Goal: Information Seeking & Learning: Learn about a topic

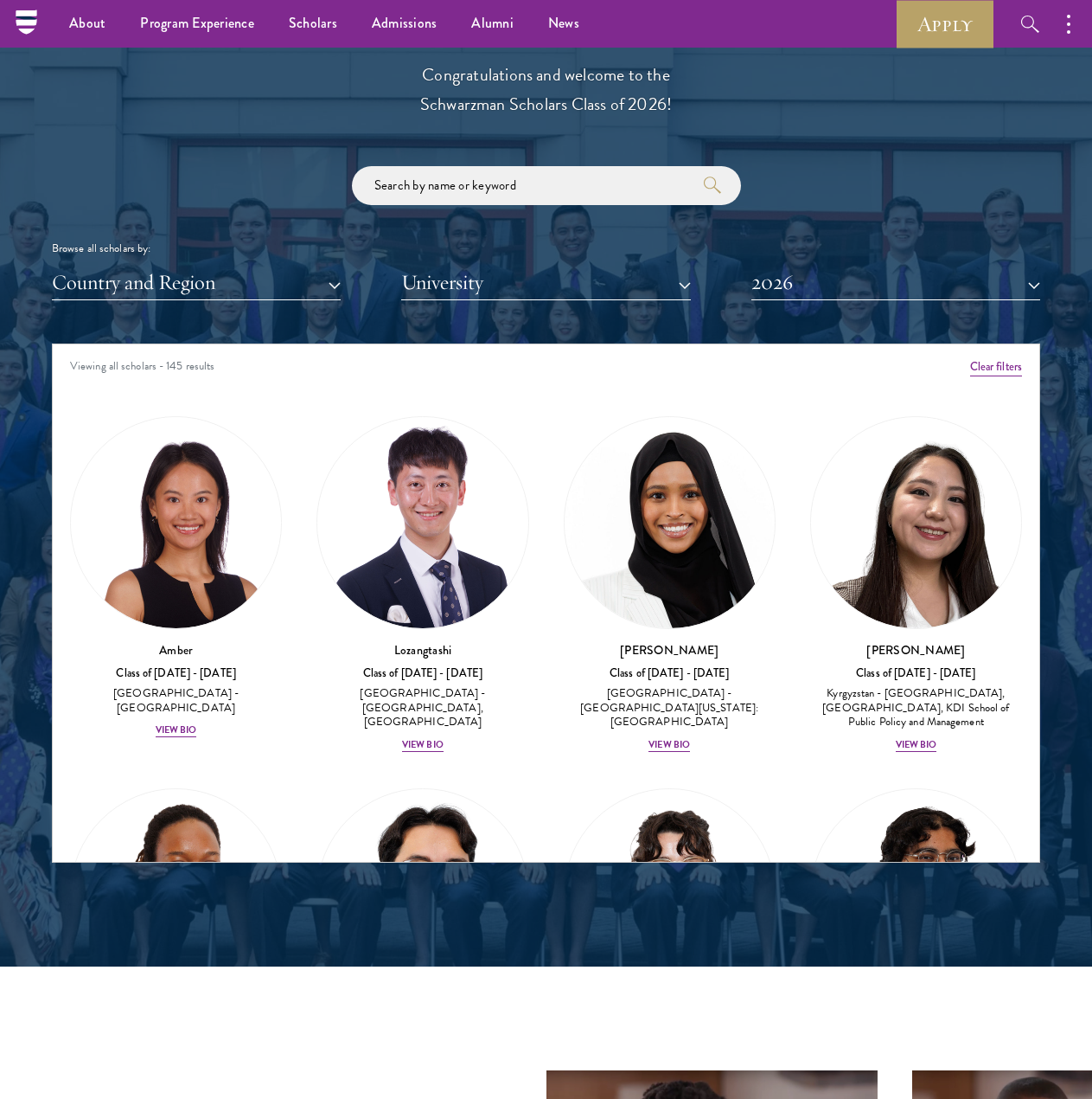
scroll to position [12065, 0]
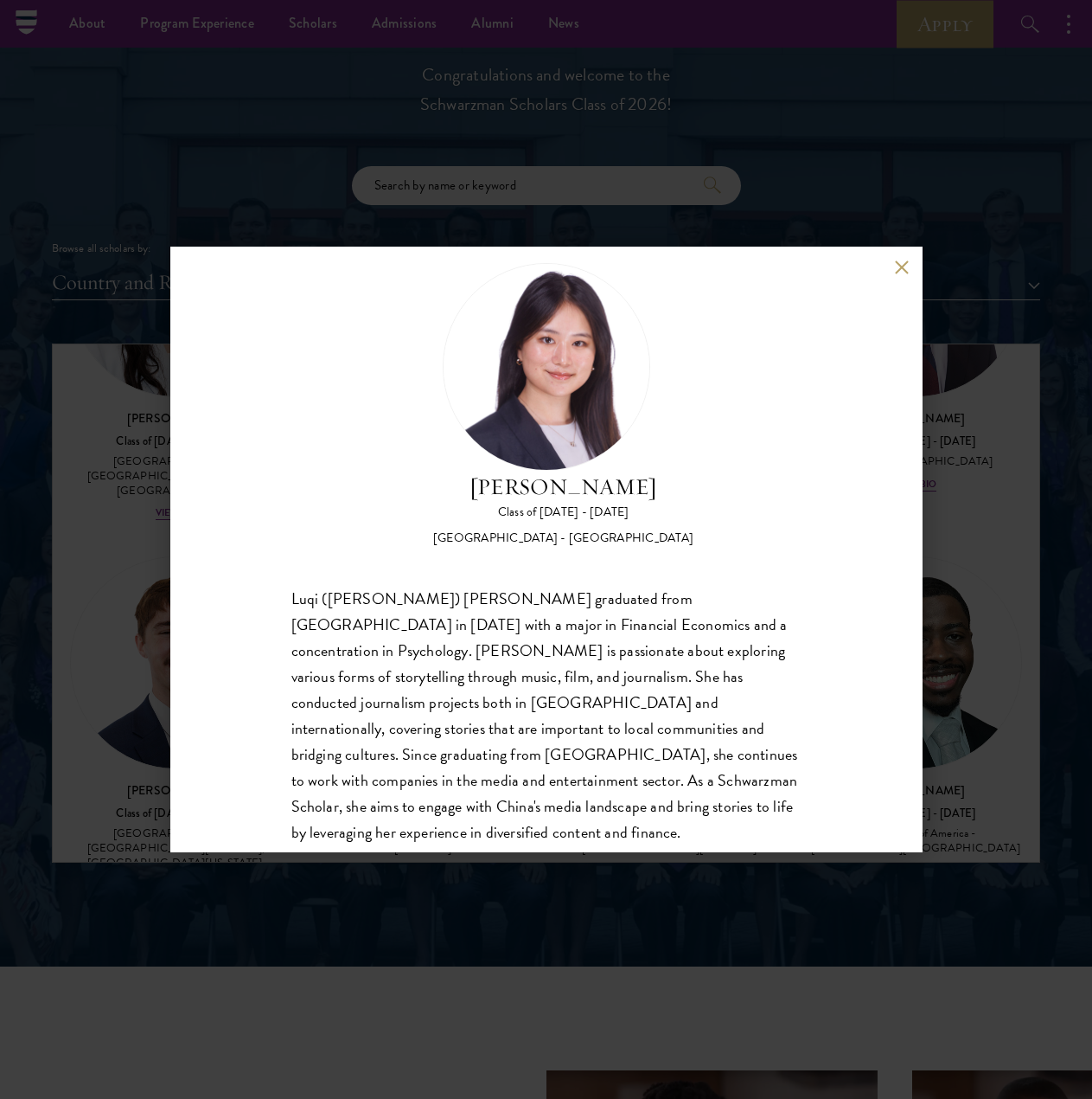
scroll to position [55, 0]
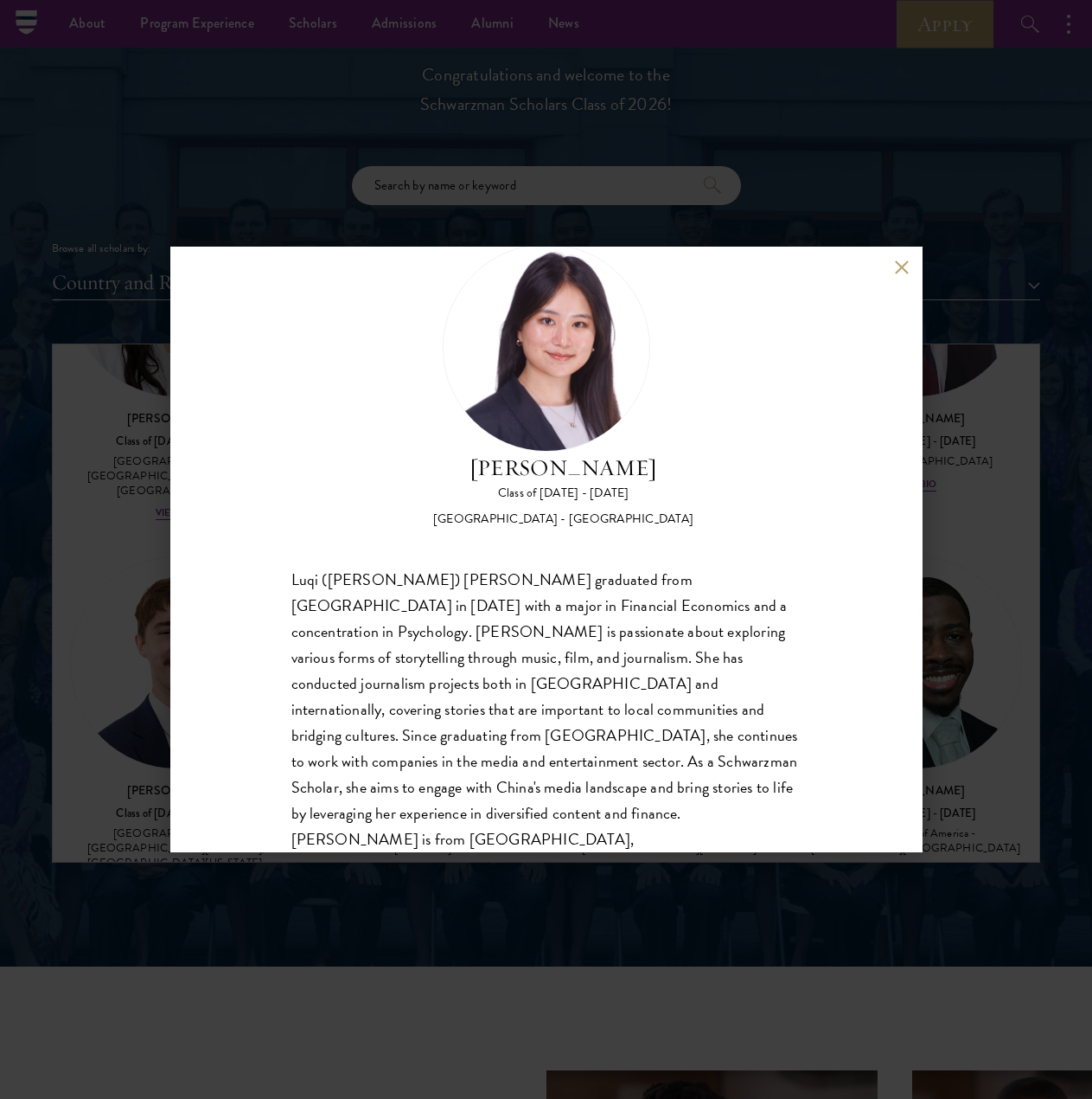
click at [770, 122] on div "[PERSON_NAME] Class of [DATE] - [DATE] [GEOGRAPHIC_DATA] - [GEOGRAPHIC_DATA] Lu…" at bounding box center [546, 550] width 1092 height 1099
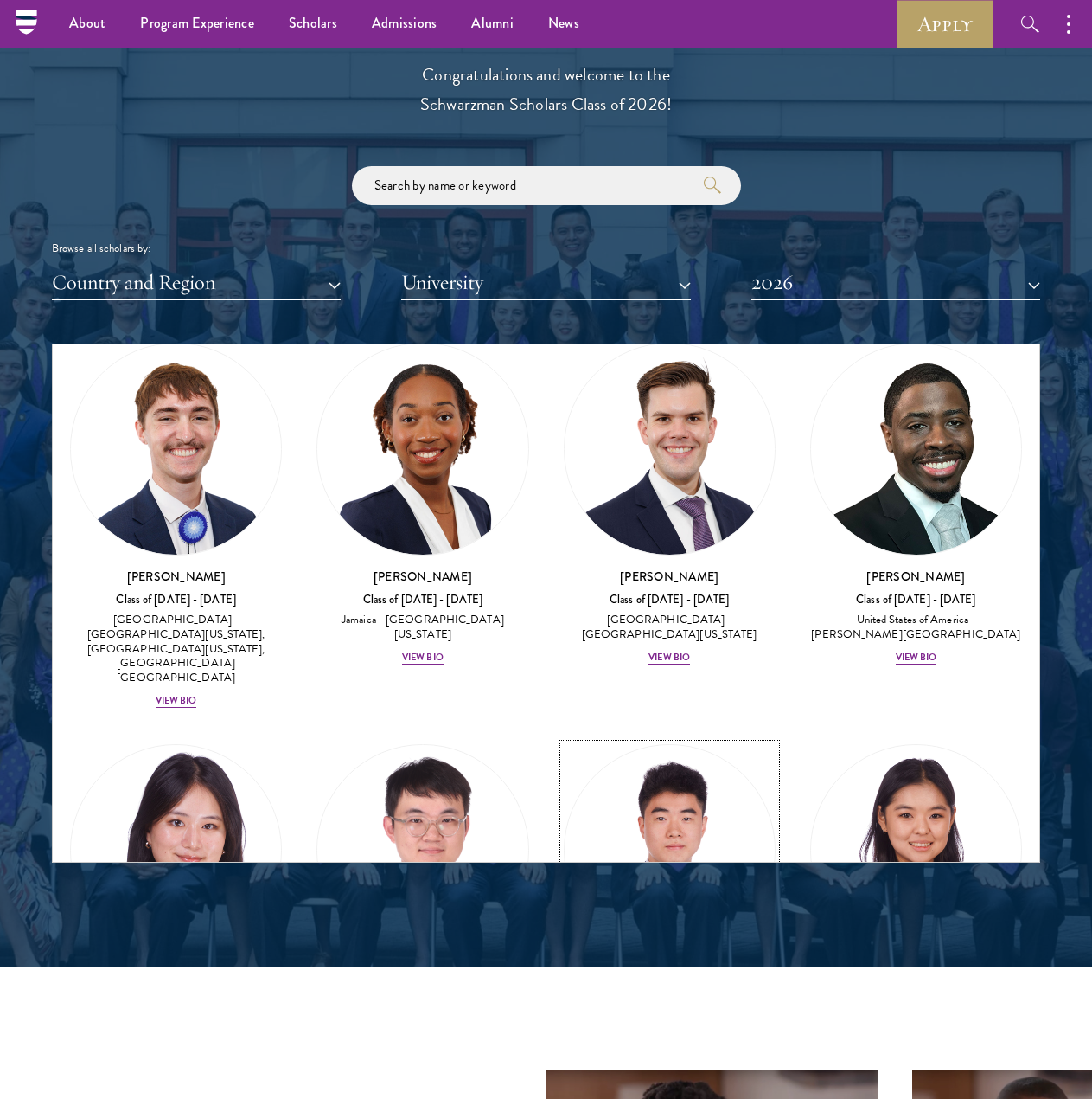
scroll to position [12498, 0]
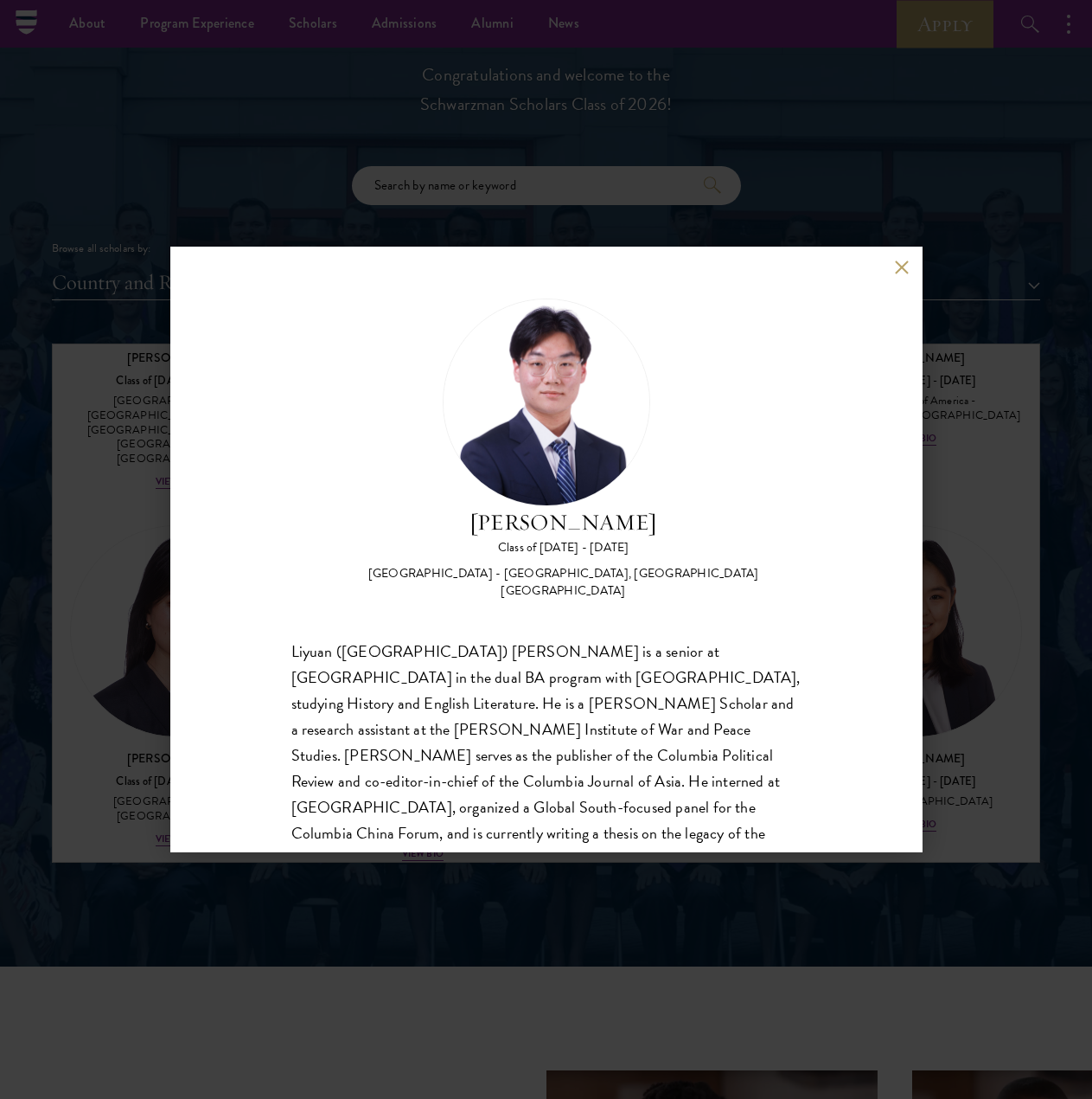
click at [781, 464] on div "[PERSON_NAME] Class of [DATE] - [DATE] [GEOGRAPHIC_DATA] - [GEOGRAPHIC_DATA], […" at bounding box center [546, 448] width 511 height 301
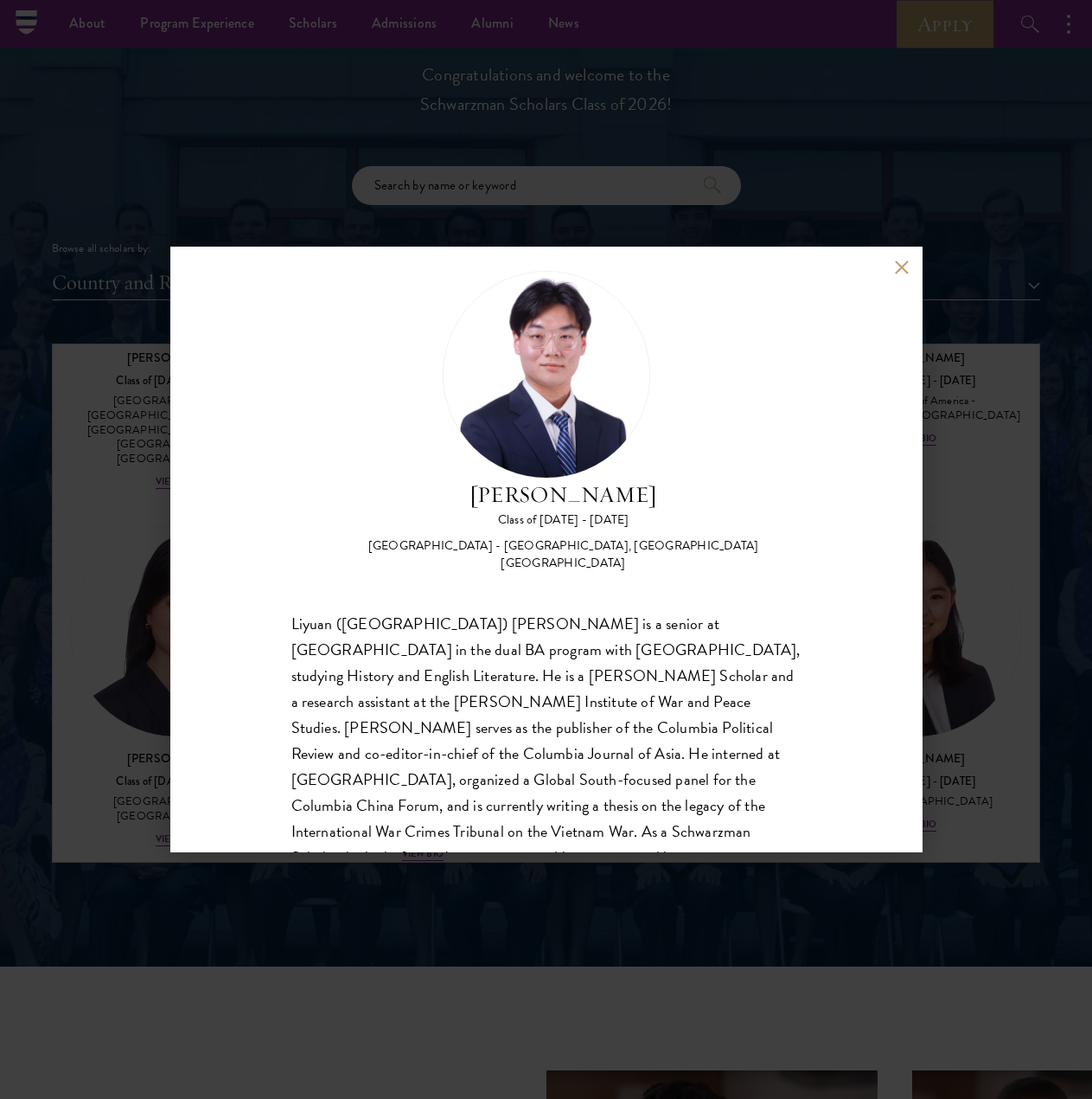
scroll to position [55, 0]
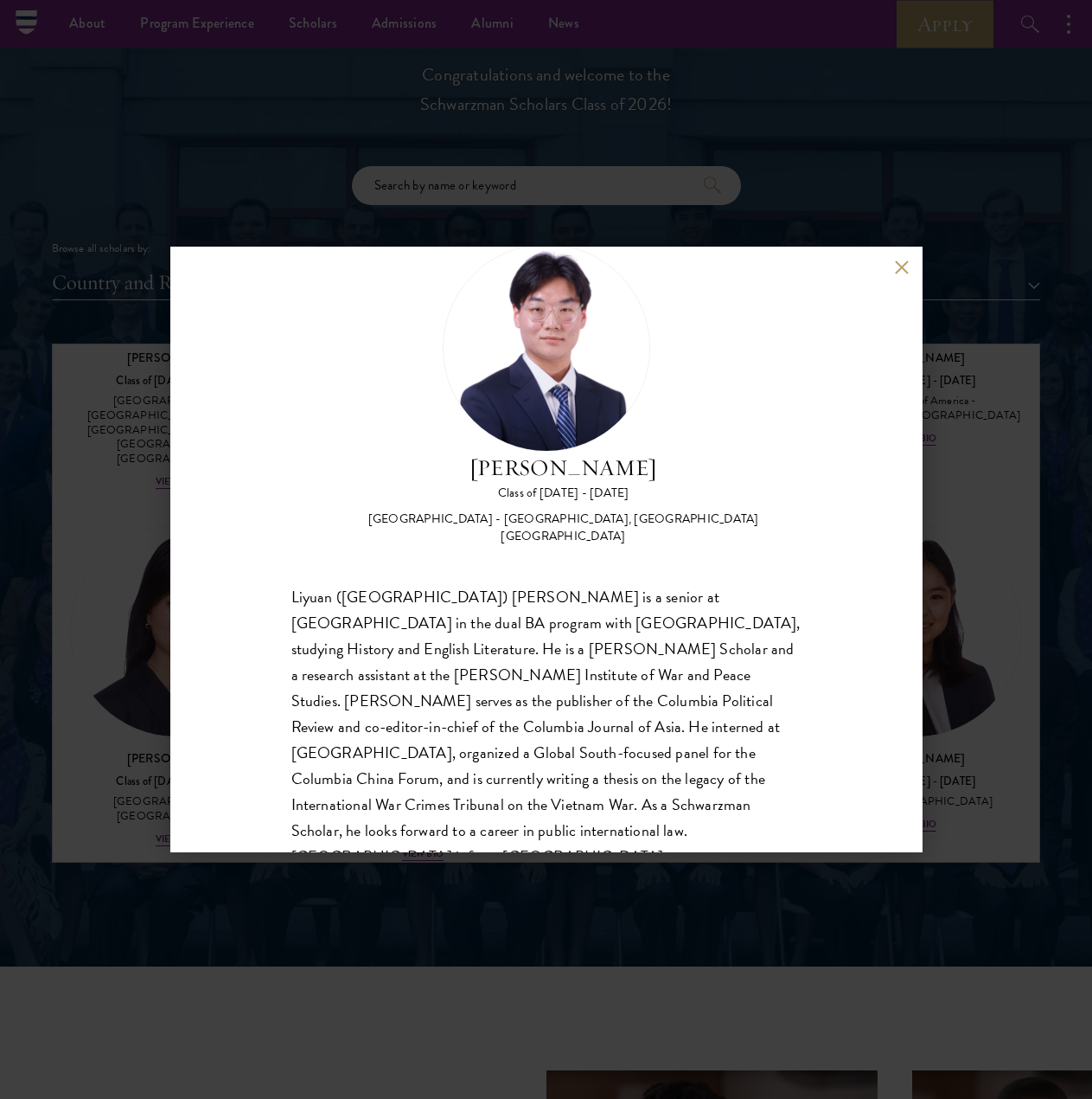
click at [787, 458] on div "[PERSON_NAME] Class of [DATE] - [DATE] [GEOGRAPHIC_DATA] - [GEOGRAPHIC_DATA], […" at bounding box center [546, 394] width 511 height 301
drag, startPoint x: 787, startPoint y: 458, endPoint x: 777, endPoint y: 472, distance: 17.2
click at [787, 460] on div "[PERSON_NAME] Class of [DATE] - [DATE] [GEOGRAPHIC_DATA] - [GEOGRAPHIC_DATA], […" at bounding box center [546, 394] width 511 height 301
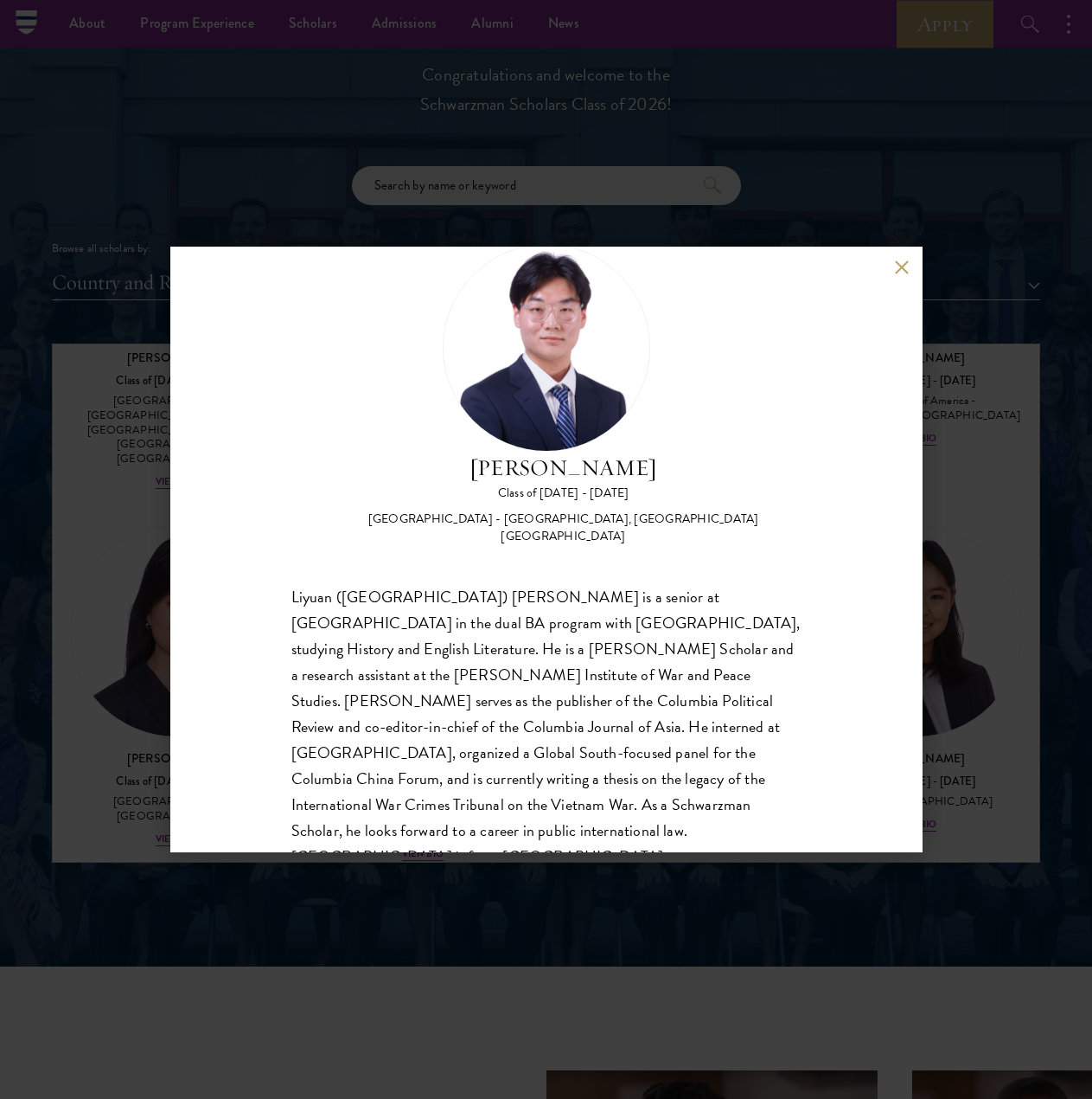
click at [929, 748] on div "[PERSON_NAME] Class of [DATE] - [DATE] [GEOGRAPHIC_DATA] - [GEOGRAPHIC_DATA], […" at bounding box center [546, 550] width 1092 height 1099
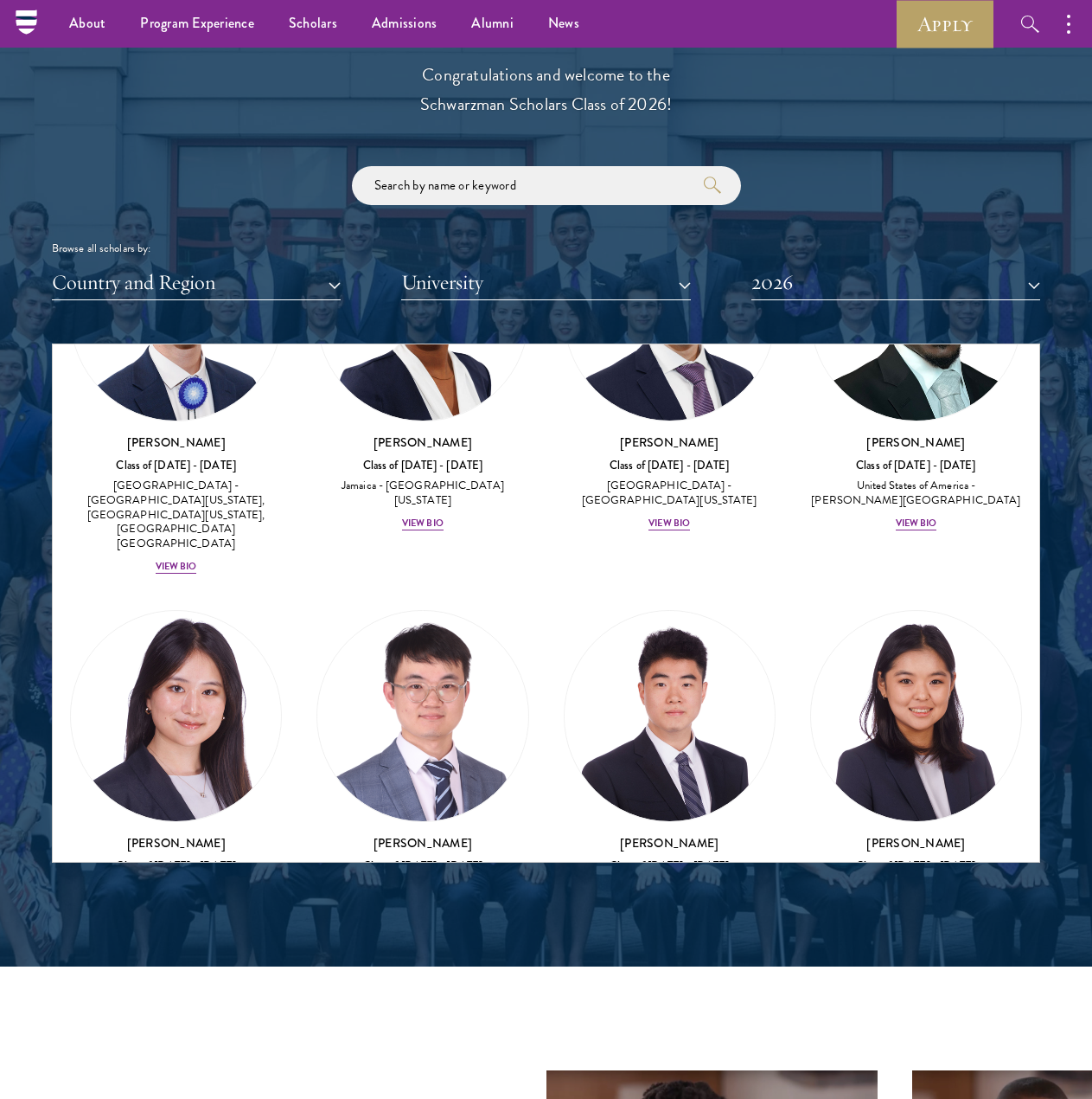
scroll to position [12414, 0]
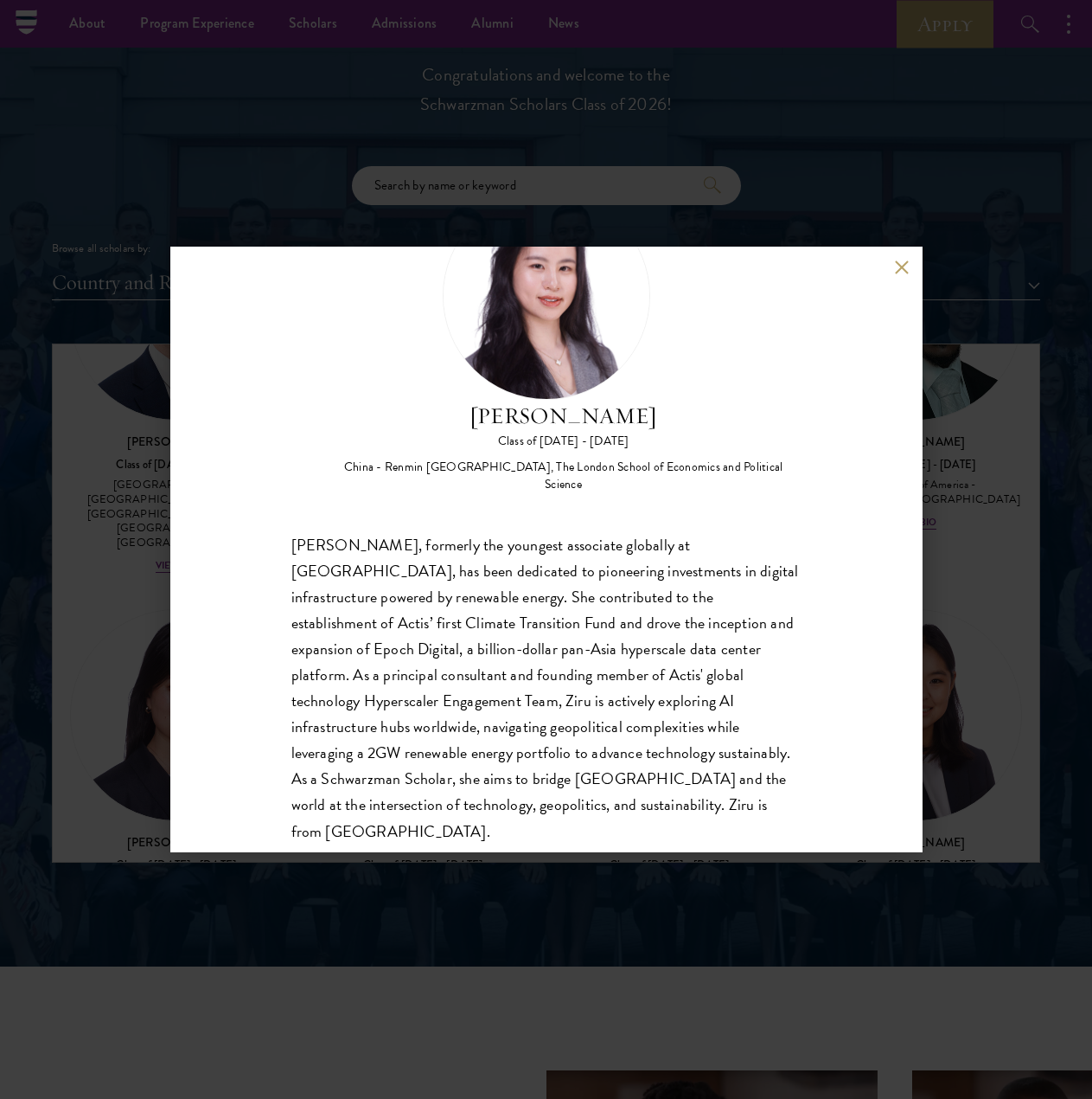
scroll to position [107, 0]
click at [97, 482] on div "[PERSON_NAME] Class of [DATE] - [DATE] [GEOGRAPHIC_DATA] - Renmin [GEOGRAPHIC_D…" at bounding box center [546, 550] width 1092 height 1099
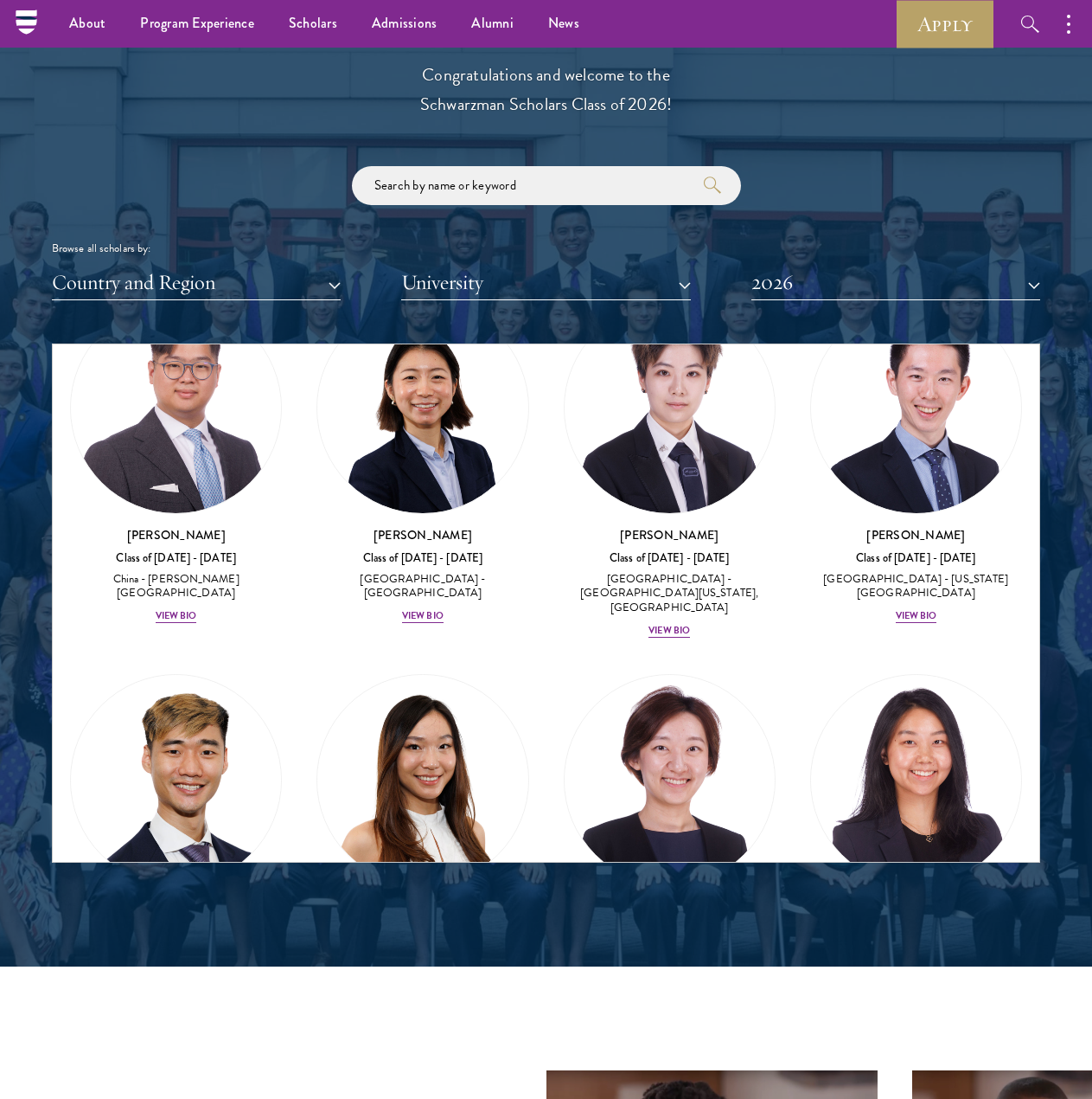
scroll to position [12342, 0]
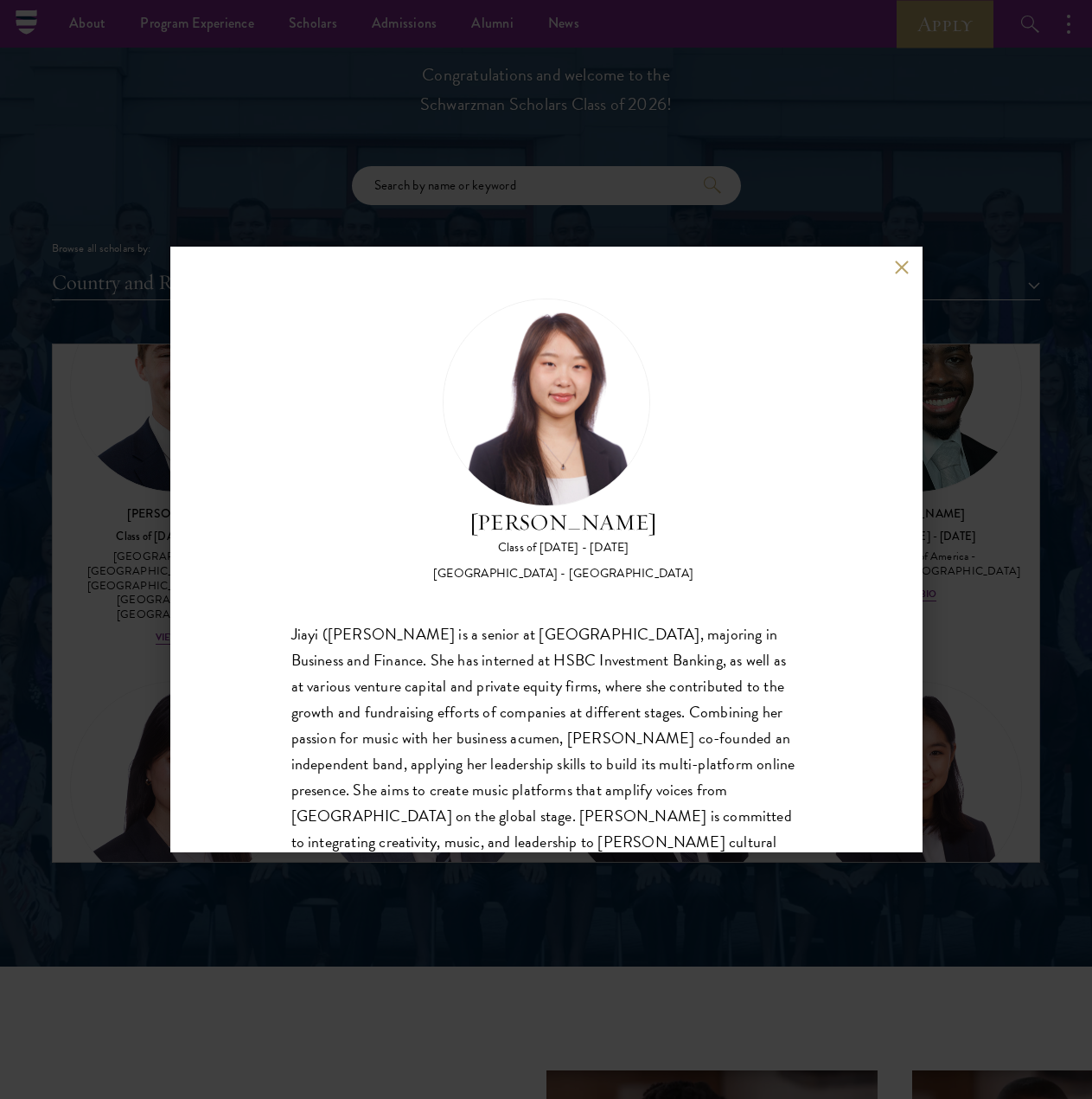
click at [827, 313] on div "[PERSON_NAME] Class of [DATE] - [DATE] [GEOGRAPHIC_DATA] - [GEOGRAPHIC_DATA] [P…" at bounding box center [546, 550] width 753 height 605
click at [826, 314] on div "[PERSON_NAME] Class of [DATE] - [DATE] [GEOGRAPHIC_DATA] - [GEOGRAPHIC_DATA] [P…" at bounding box center [546, 550] width 753 height 605
click at [826, 313] on div "[PERSON_NAME] Class of [DATE] - [DATE] [GEOGRAPHIC_DATA] - [GEOGRAPHIC_DATA] [P…" at bounding box center [546, 550] width 753 height 605
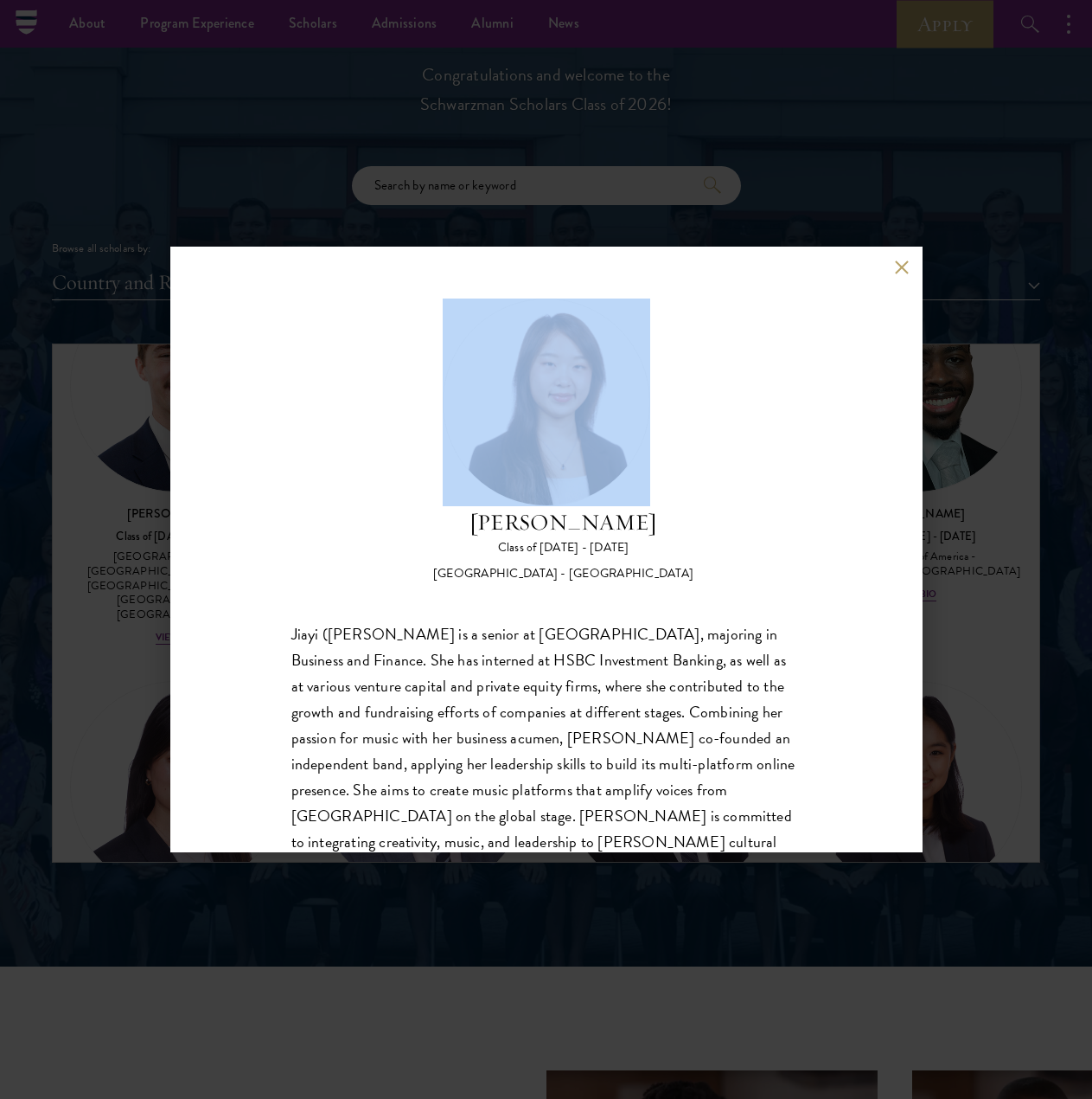
click at [827, 312] on div "[PERSON_NAME] Class of [DATE] - [DATE] [GEOGRAPHIC_DATA] - [GEOGRAPHIC_DATA] [P…" at bounding box center [546, 550] width 753 height 605
click at [909, 272] on button at bounding box center [903, 267] width 15 height 15
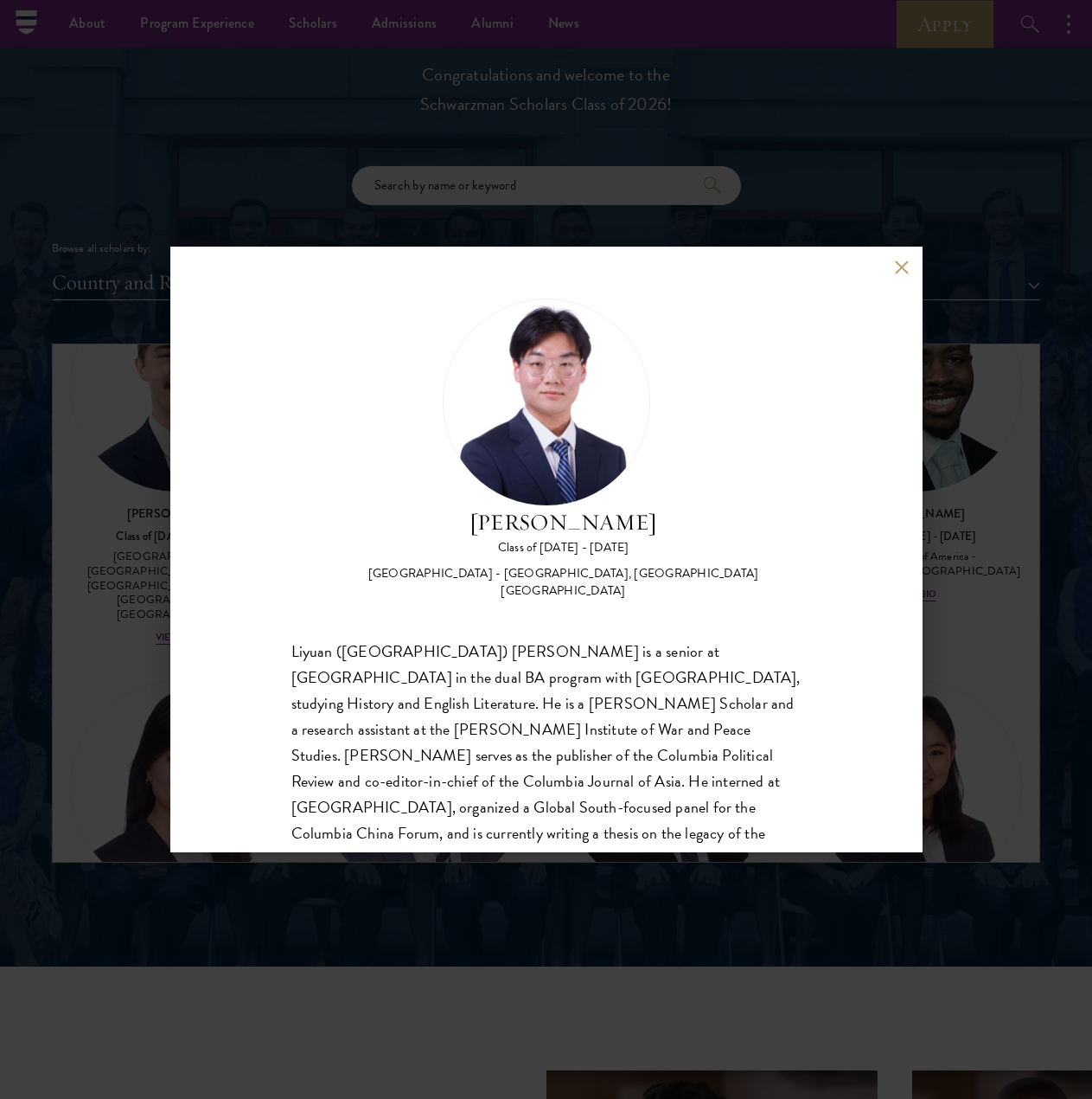
click at [897, 273] on button at bounding box center [903, 267] width 15 height 15
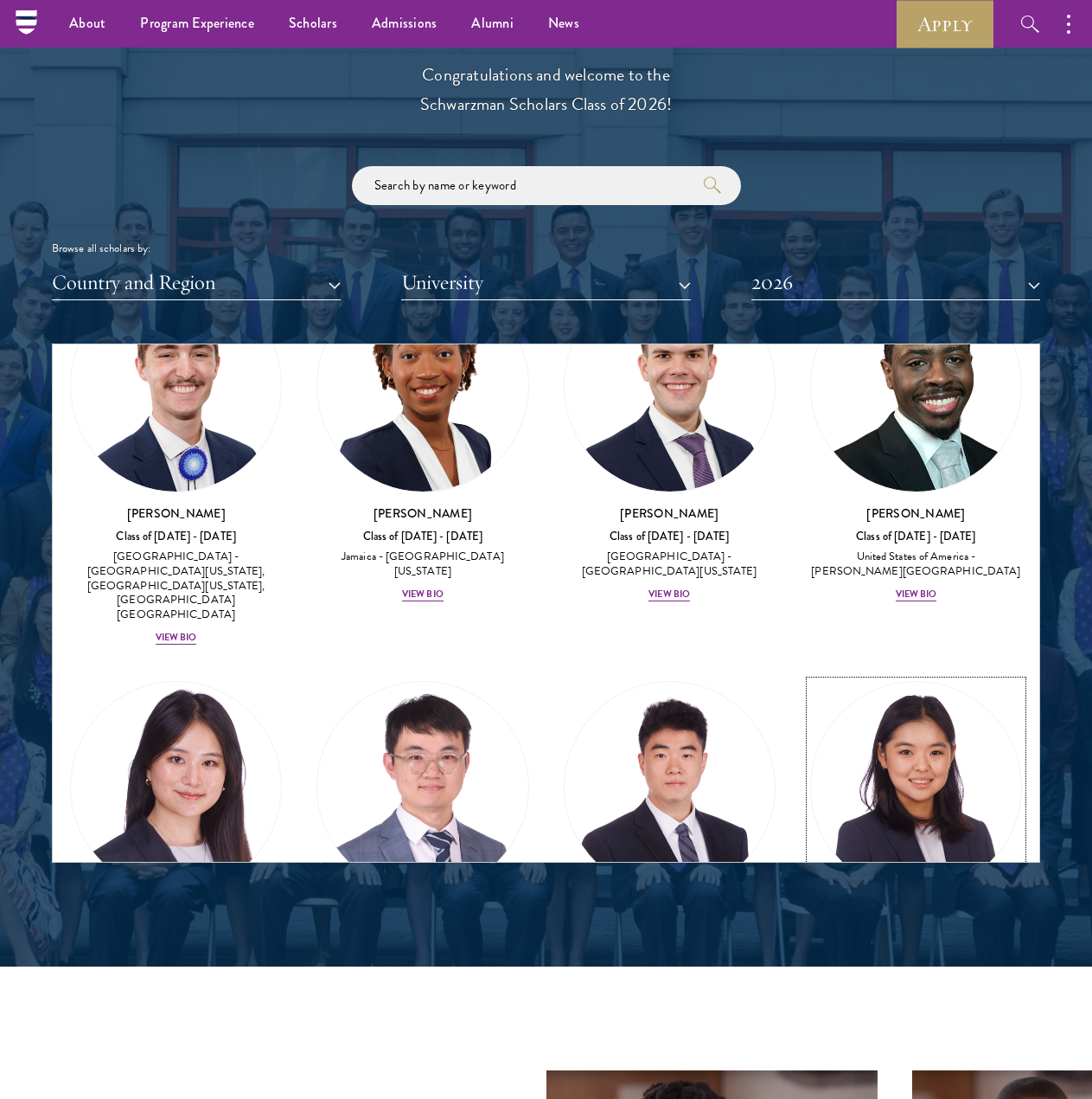
click at [912, 905] on div "[PERSON_NAME] Class of [DATE] - [DATE] [GEOGRAPHIC_DATA] - [GEOGRAPHIC_DATA] Vi…" at bounding box center [916, 946] width 212 height 84
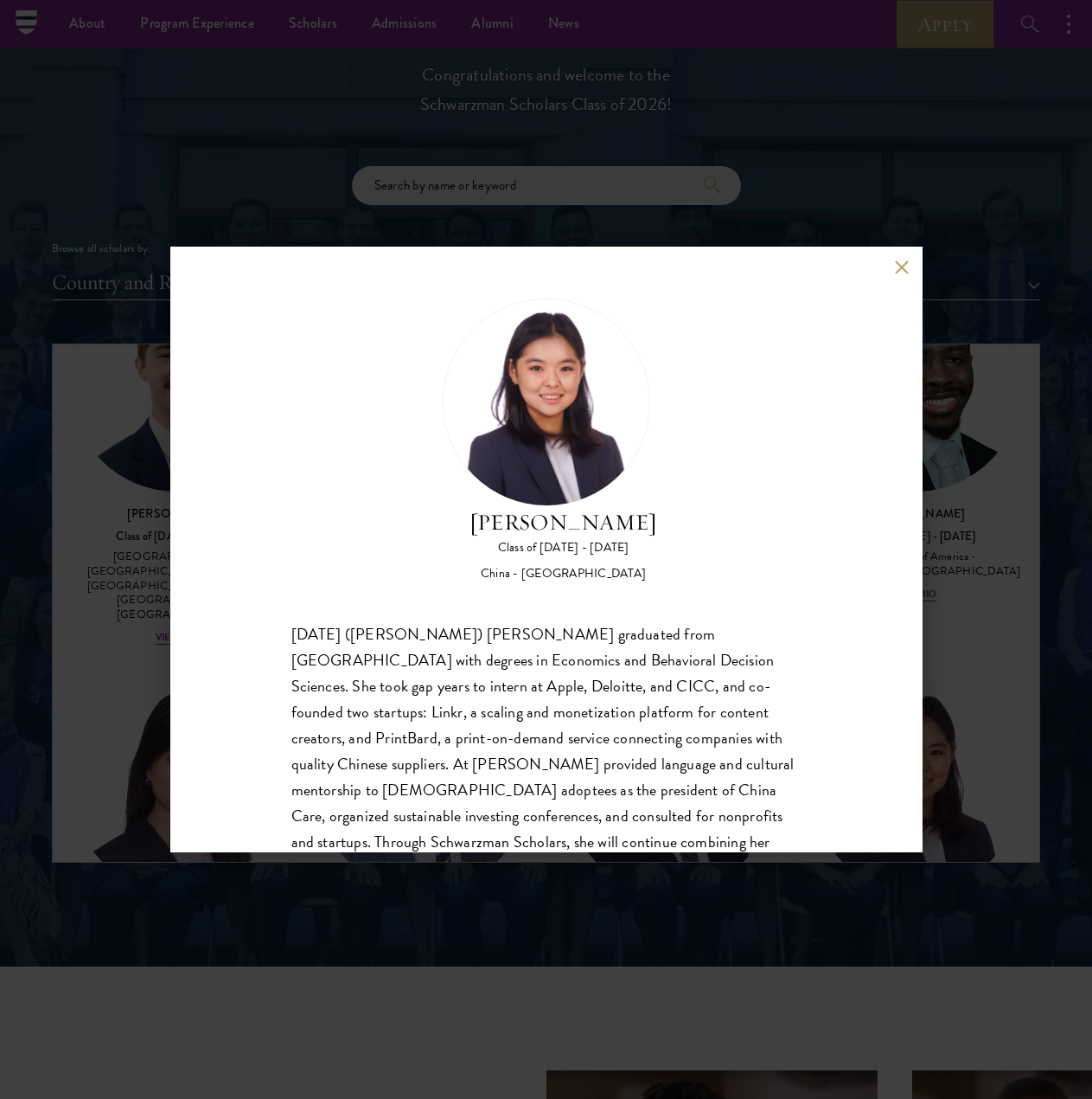
click at [899, 269] on button at bounding box center [903, 267] width 15 height 15
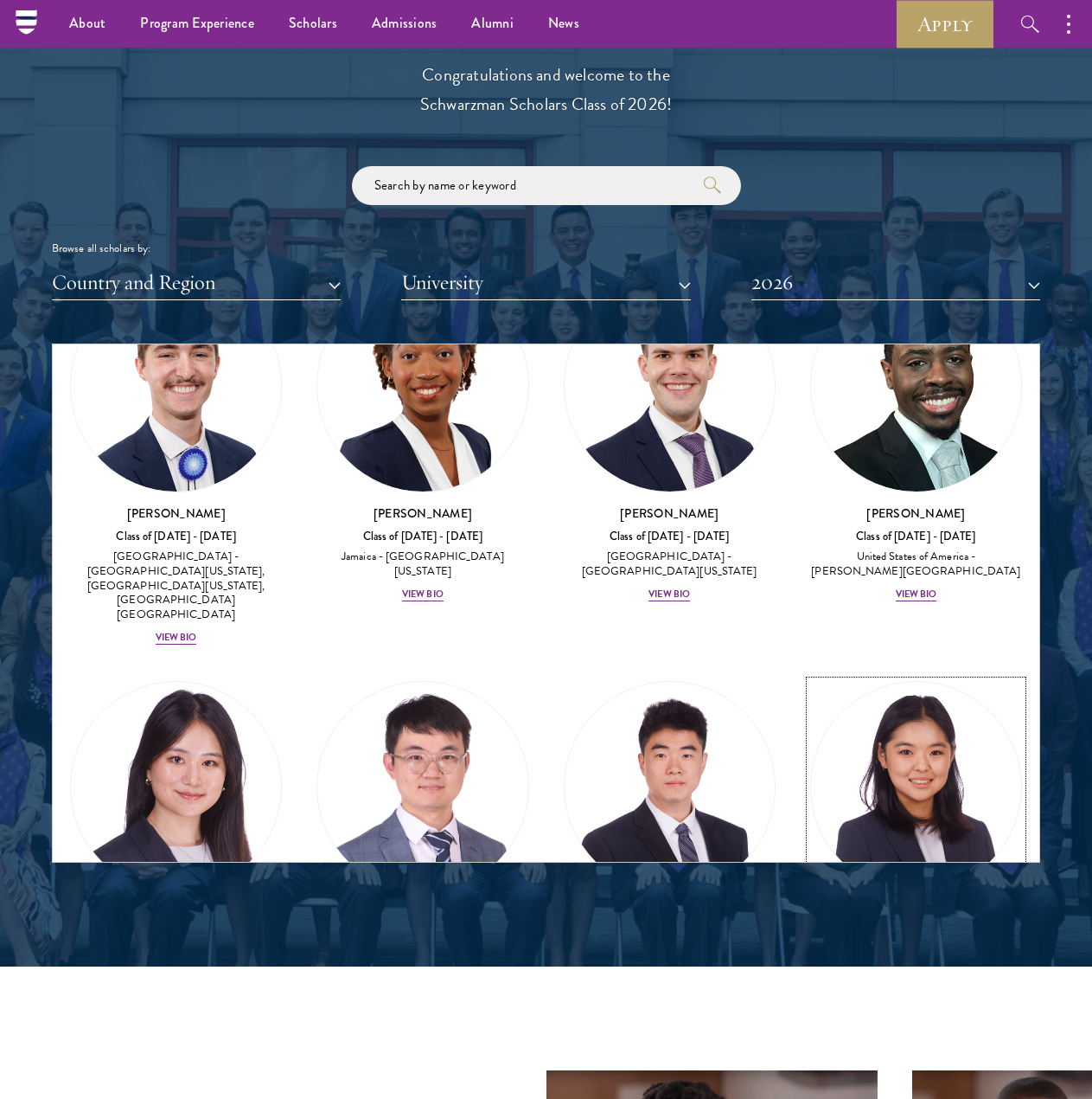
scroll to position [12171, 0]
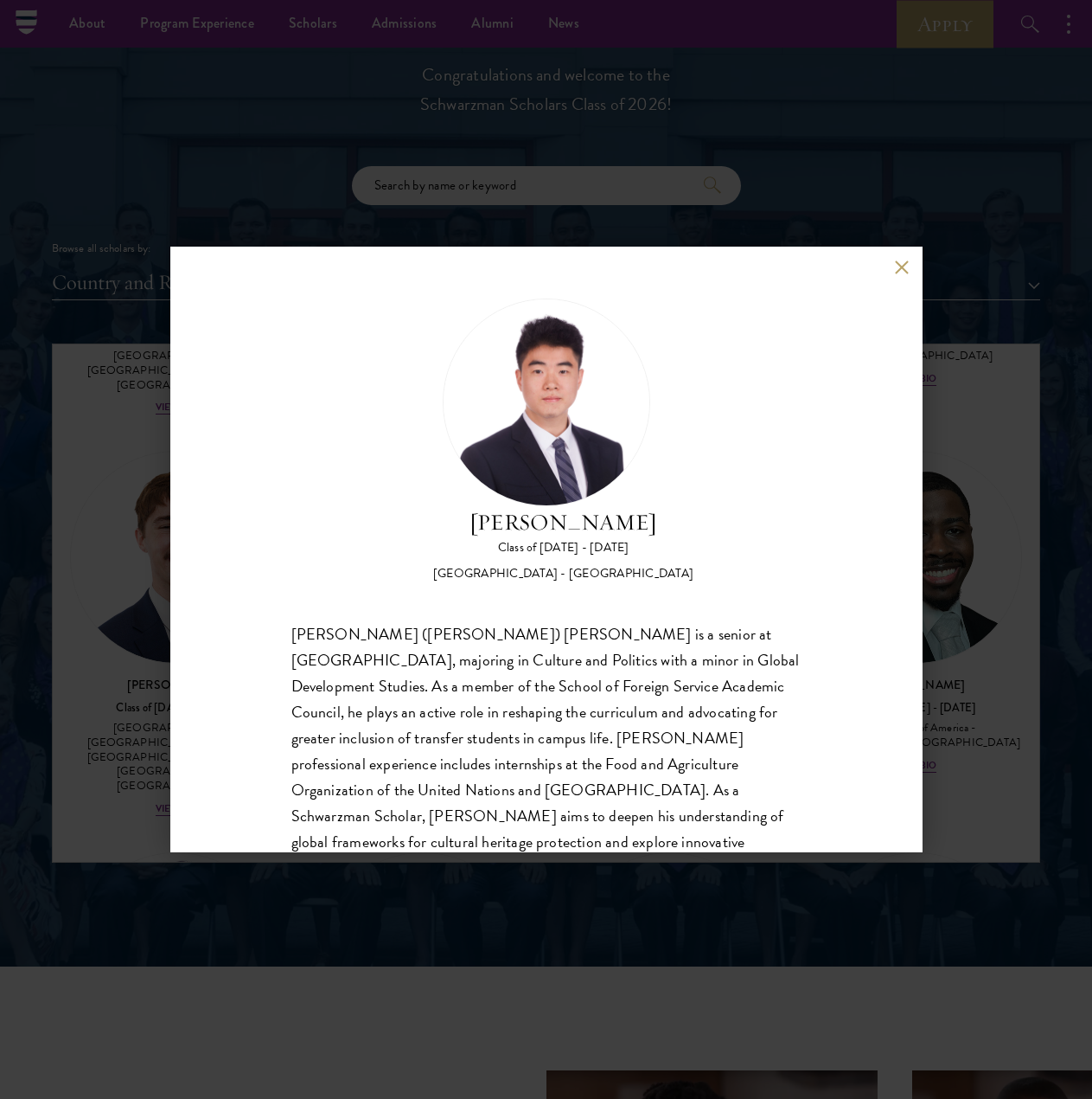
click at [906, 274] on button at bounding box center [903, 267] width 15 height 15
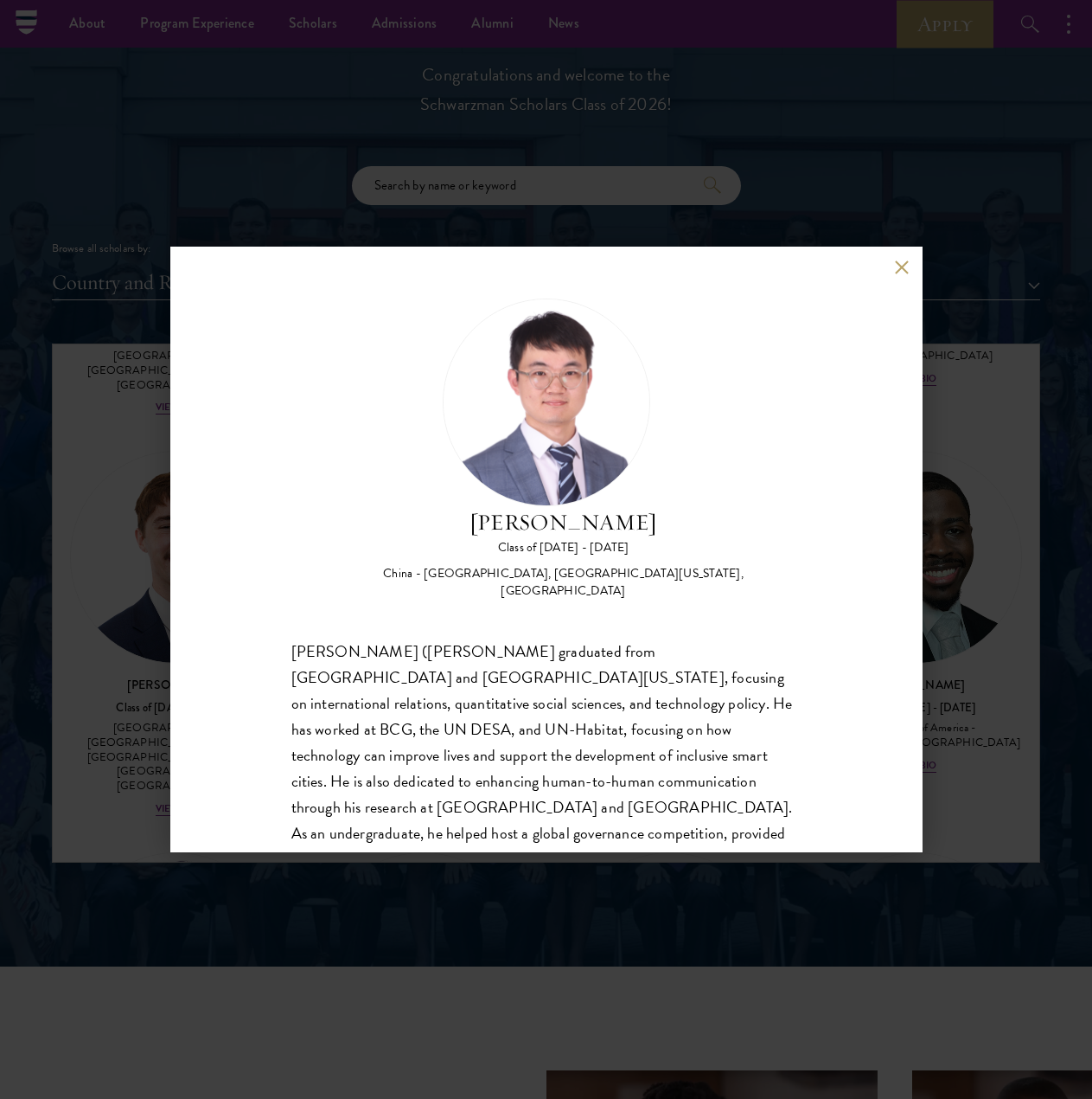
click at [909, 267] on button at bounding box center [903, 267] width 15 height 15
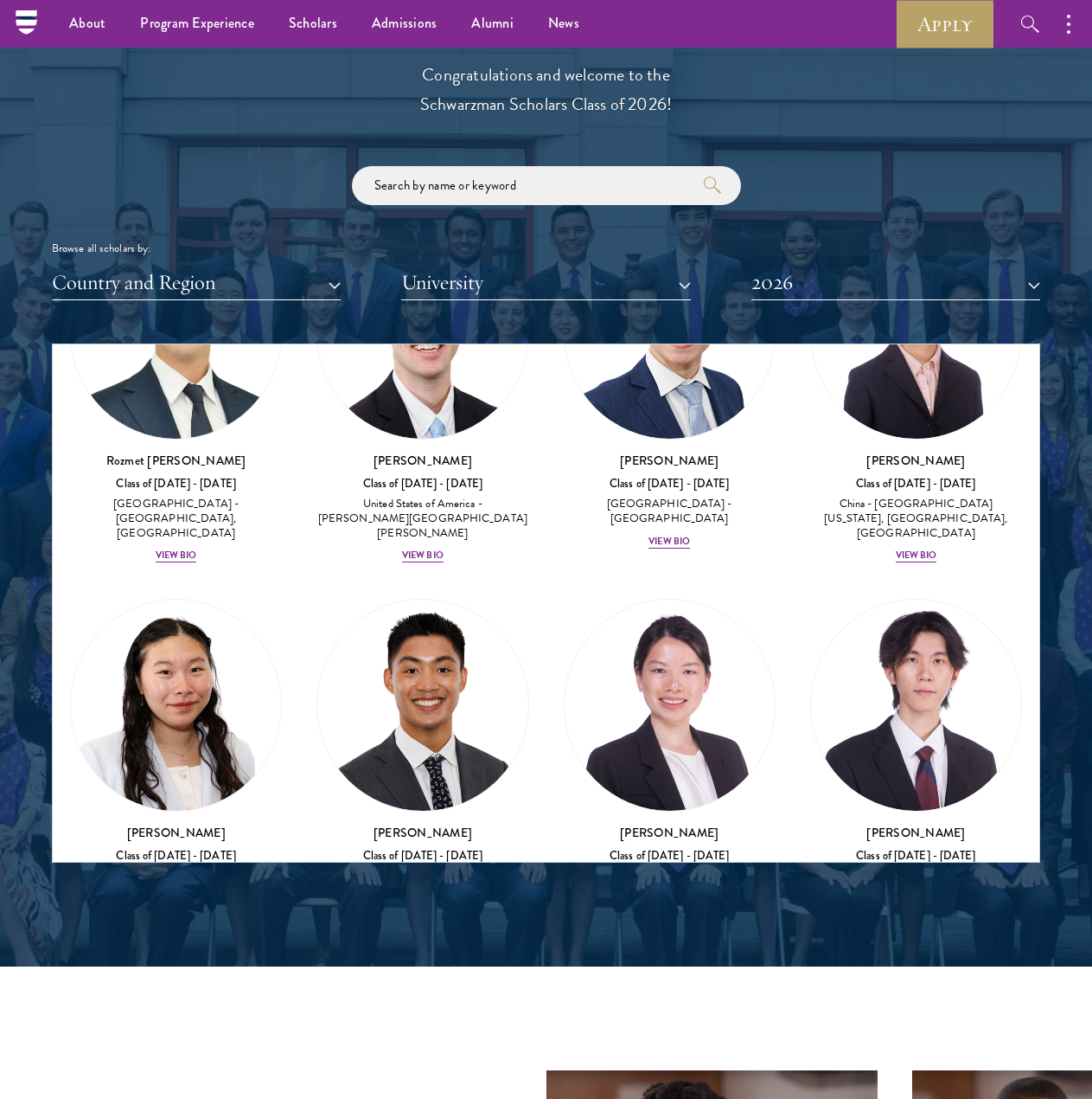
scroll to position [11652, 0]
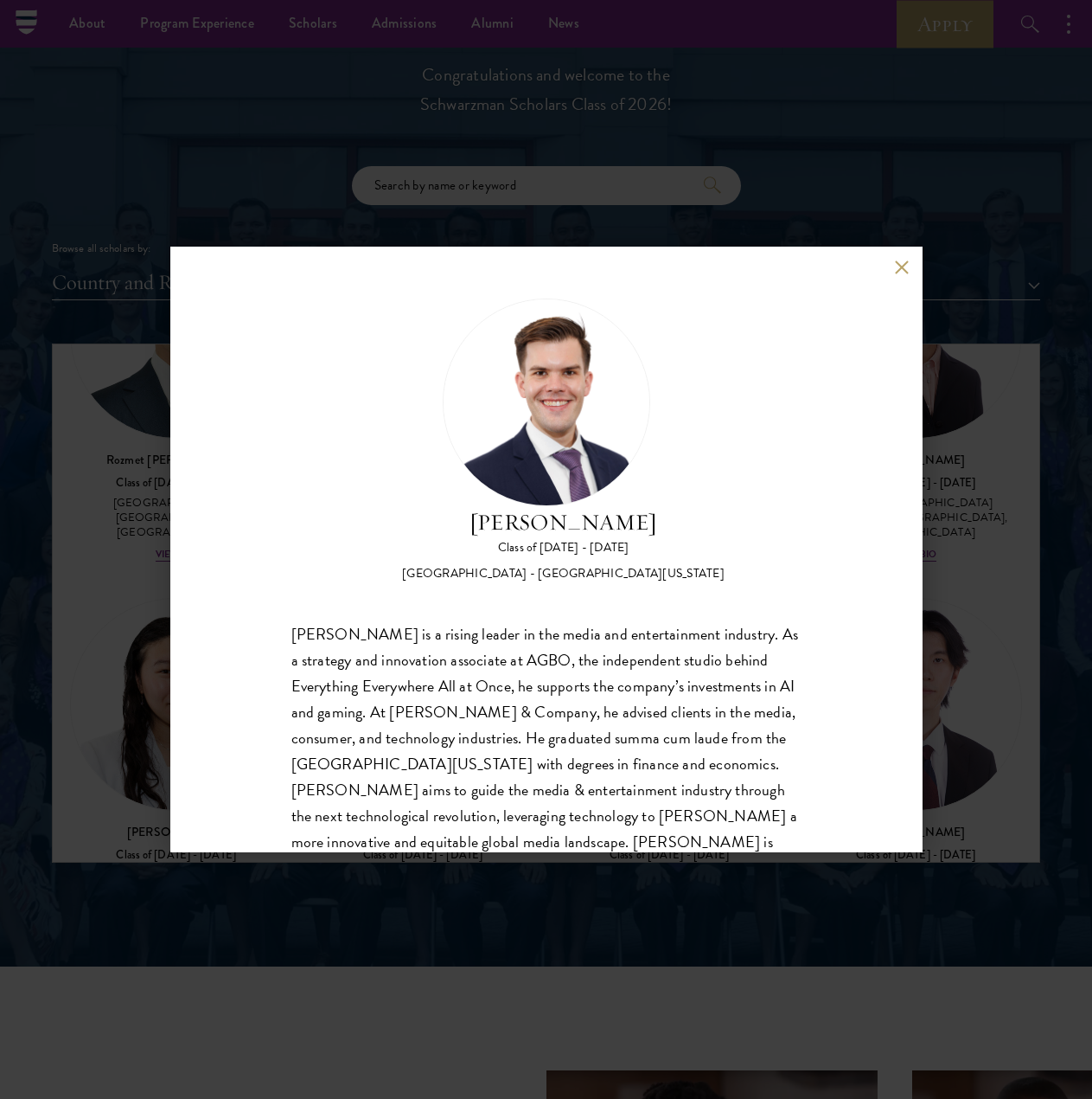
click at [902, 273] on button at bounding box center [903, 267] width 15 height 15
